Goal: Find contact information: Find contact information

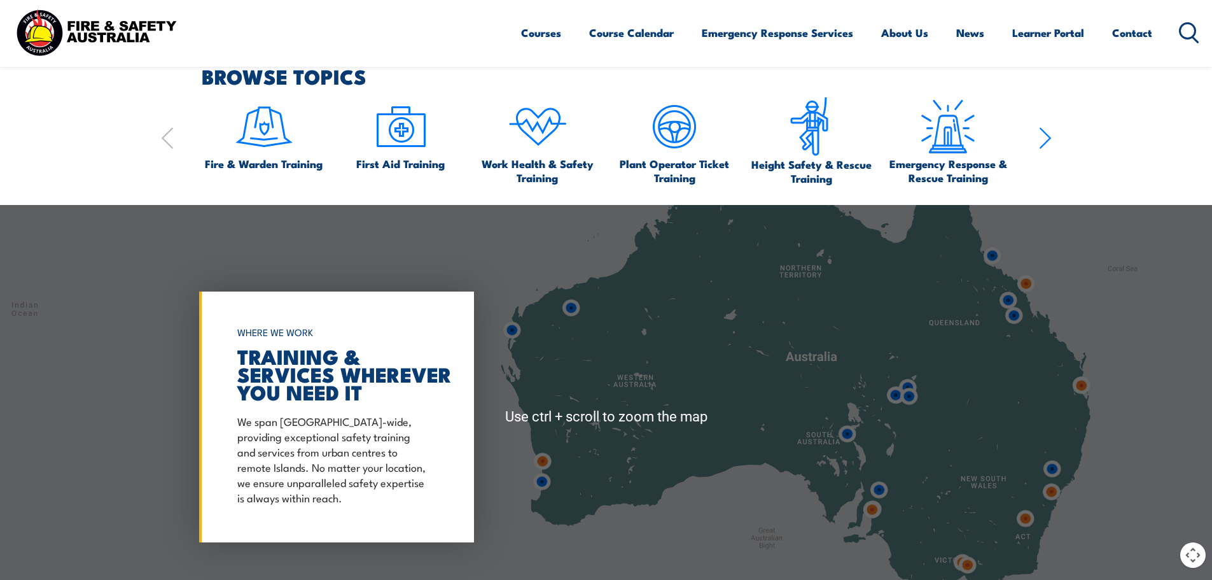
scroll to position [841, 0]
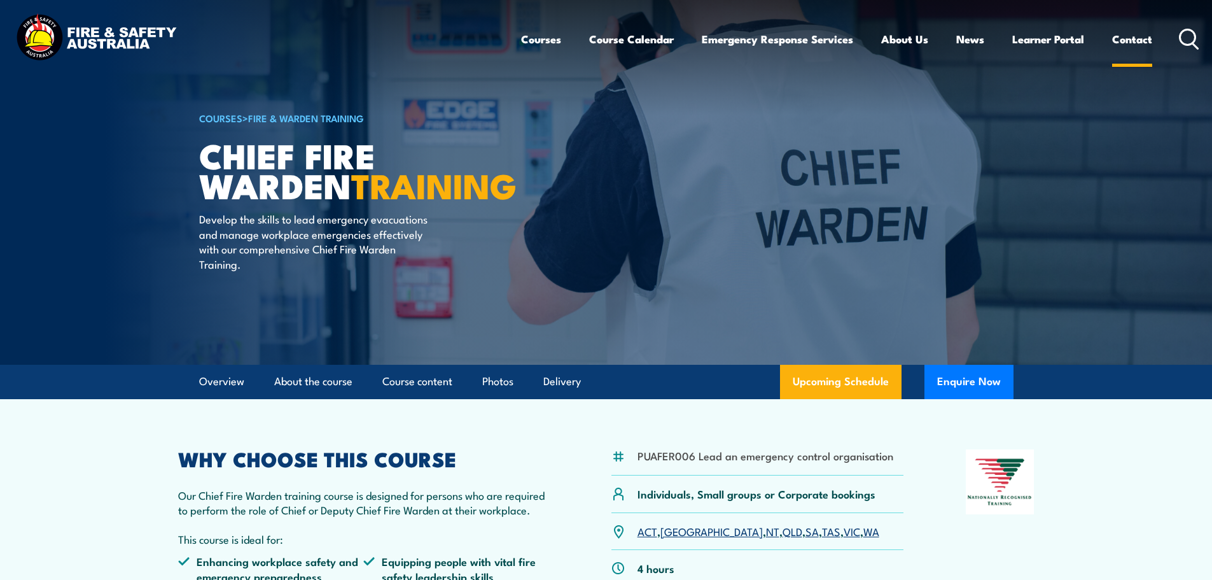
click at [1139, 45] on link "Contact" at bounding box center [1132, 39] width 40 height 34
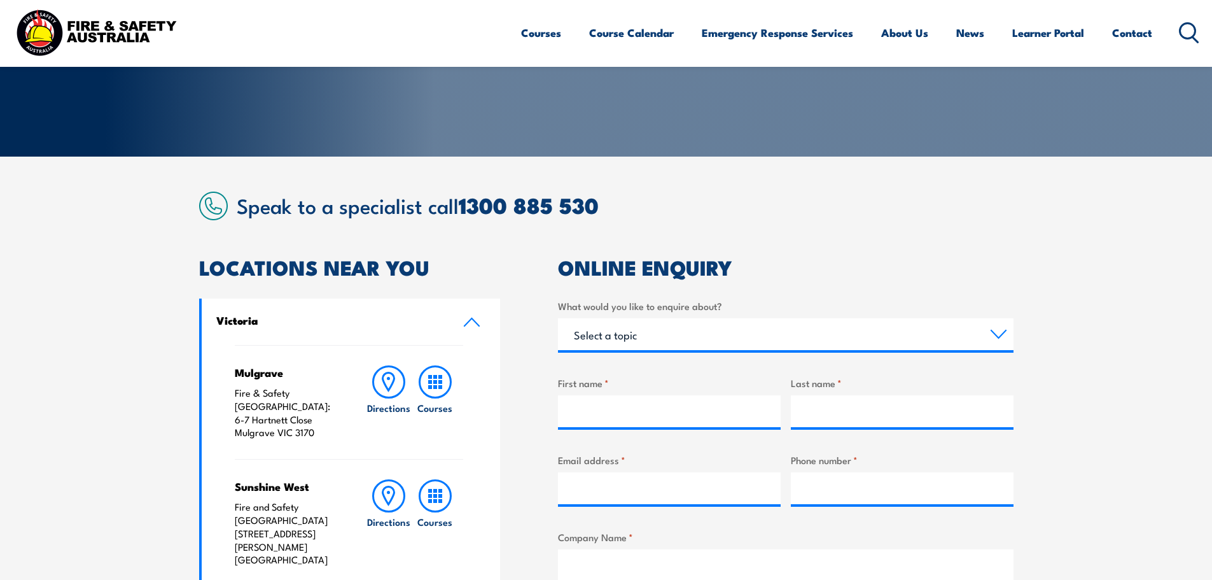
scroll to position [207, 0]
